Goal: Task Accomplishment & Management: Manage account settings

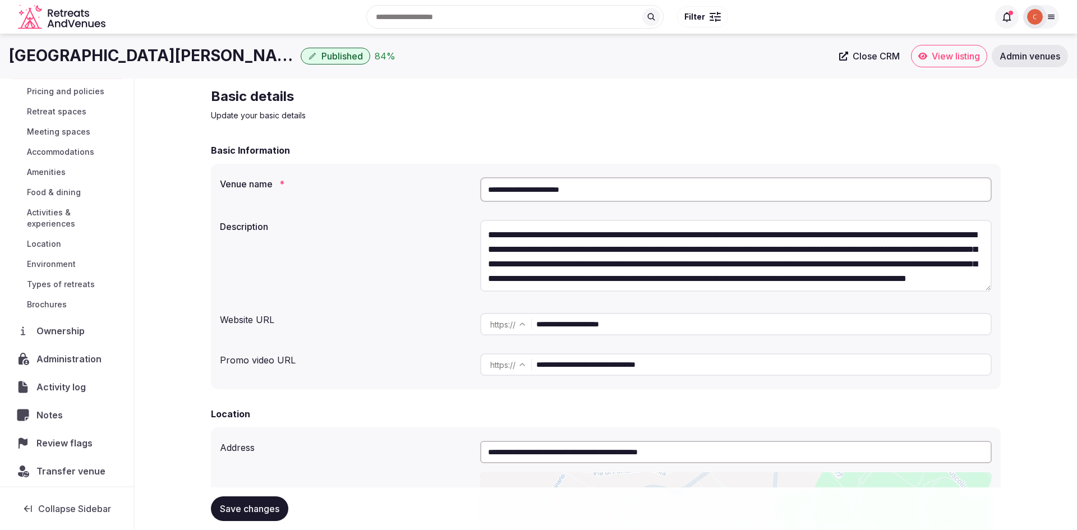
click at [1039, 54] on span "Admin venues" at bounding box center [1029, 55] width 61 height 11
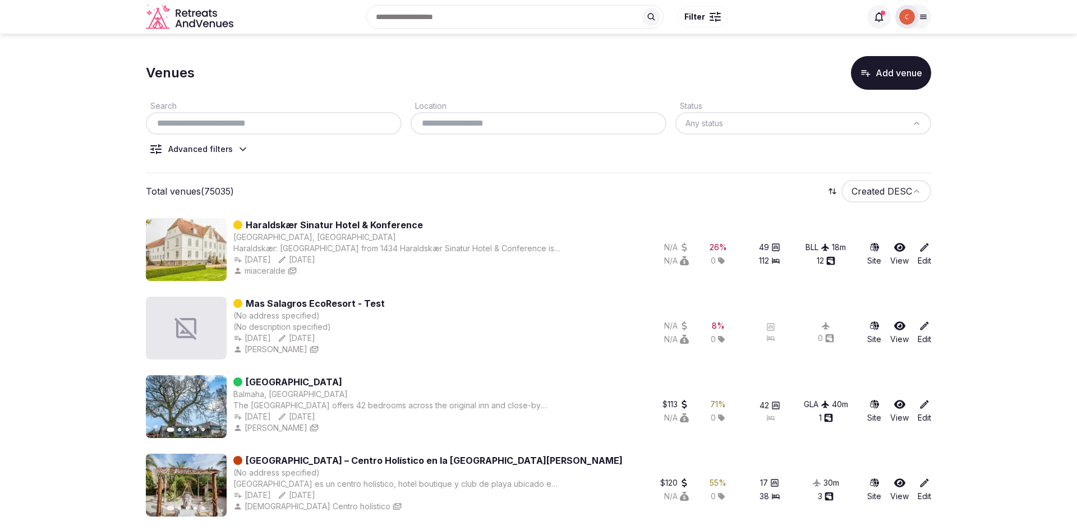
click at [283, 125] on input "text" at bounding box center [273, 123] width 247 height 13
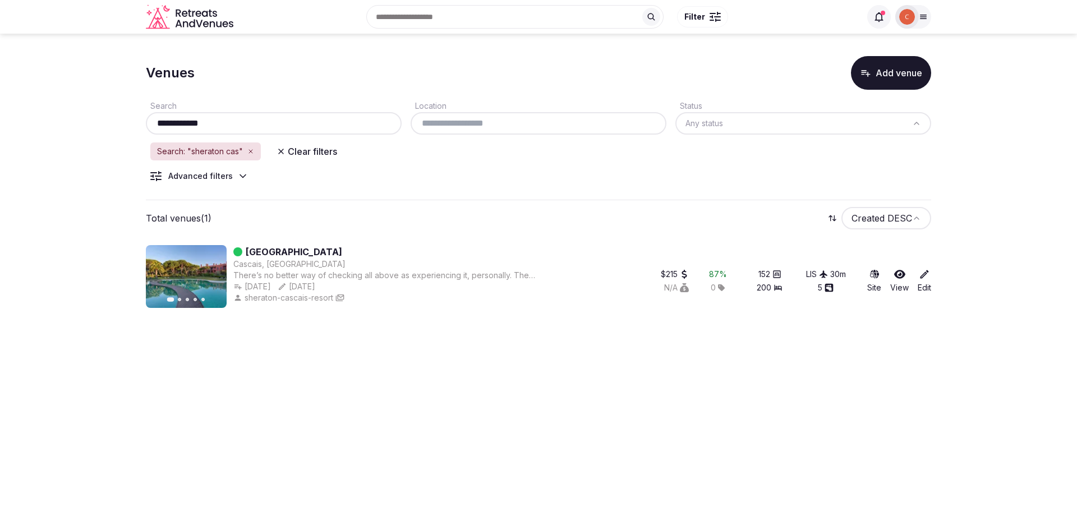
type input "**********"
click at [330, 252] on link "[GEOGRAPHIC_DATA]" at bounding box center [294, 251] width 96 height 13
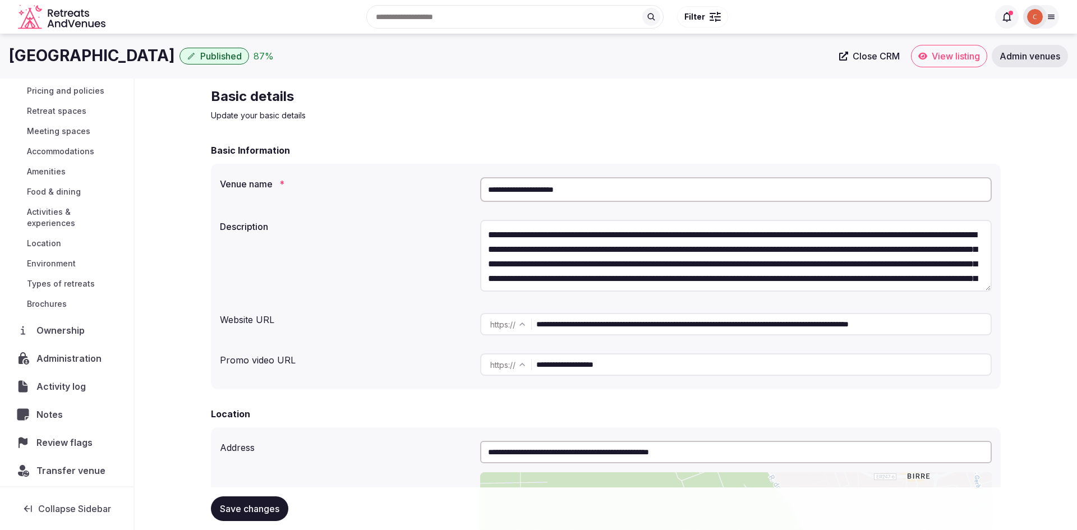
scroll to position [50, 0]
click at [70, 465] on span "Transfer venue" at bounding box center [70, 470] width 69 height 13
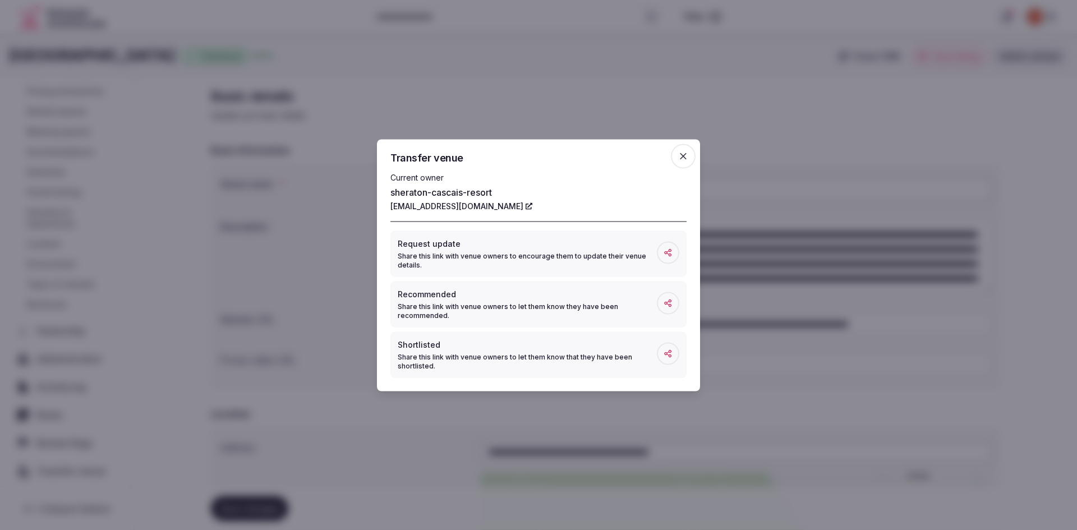
drag, startPoint x: 385, startPoint y: 201, endPoint x: 512, endPoint y: 214, distance: 128.0
click at [512, 214] on div "Transfer venue Current owner sheraton-[GEOGRAPHIC_DATA]-resort [EMAIL_ADDRESS][…" at bounding box center [538, 265] width 323 height 252
copy link "[EMAIL_ADDRESS][DOMAIN_NAME]"
click at [683, 163] on span "button" at bounding box center [683, 156] width 25 height 25
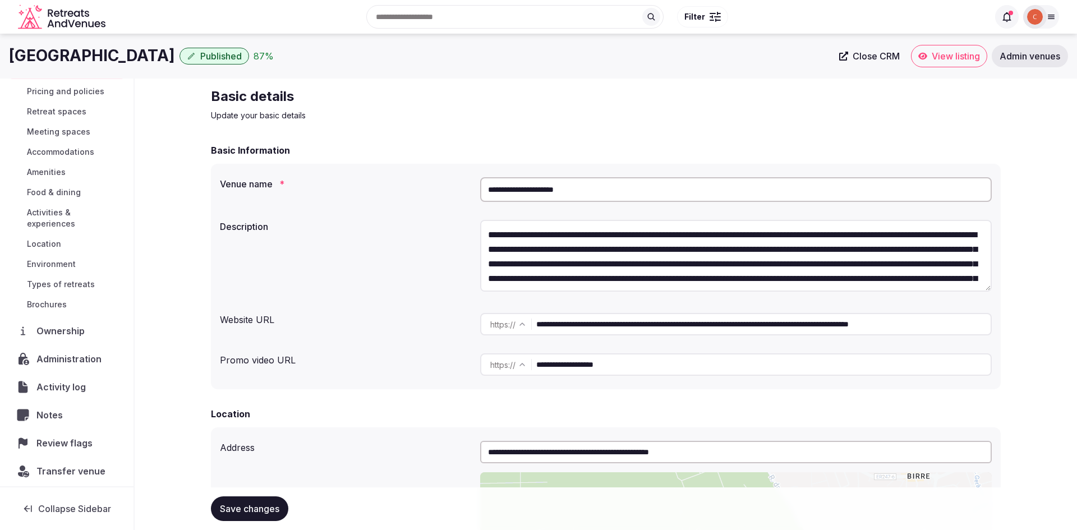
click at [48, 319] on div "Ownership" at bounding box center [67, 331] width 116 height 24
